Goal: Find specific page/section: Find specific page/section

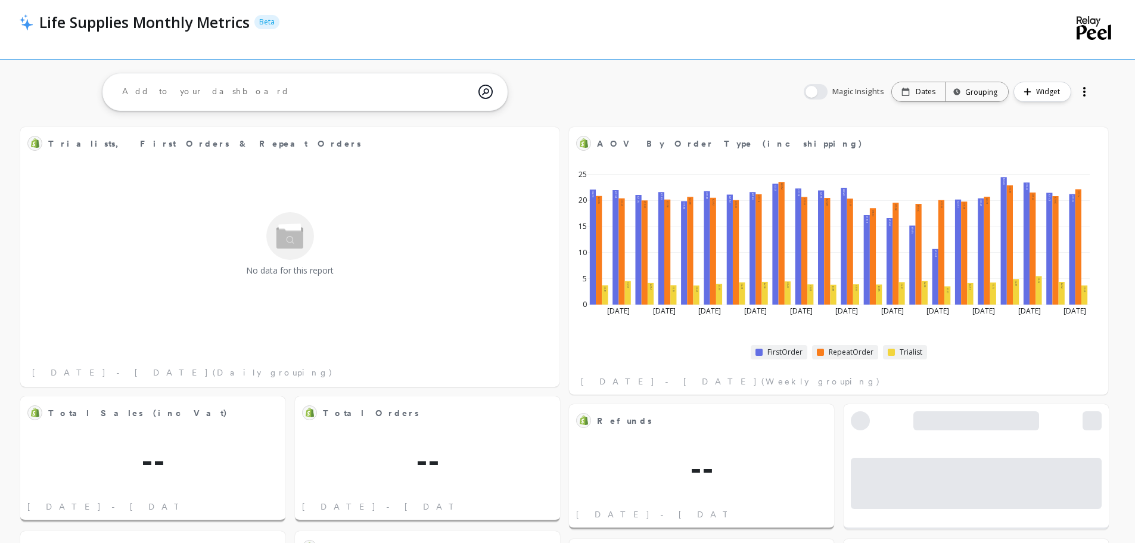
scroll to position [10, 10]
